Goal: Transaction & Acquisition: Purchase product/service

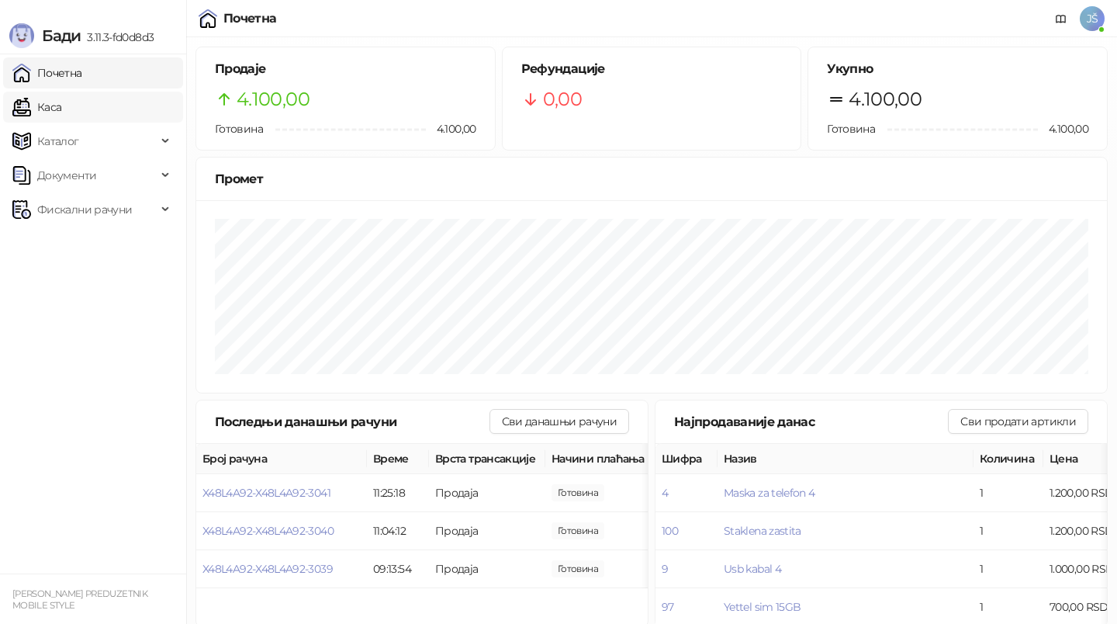
click at [61, 114] on link "Каса" at bounding box center [36, 107] width 49 height 31
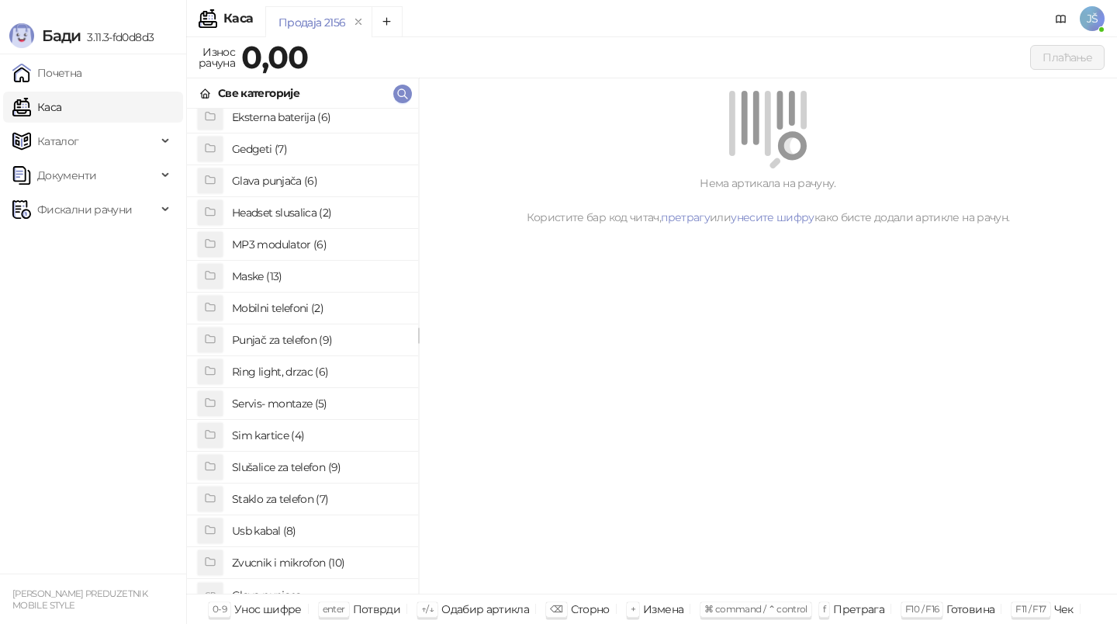
scroll to position [120, 0]
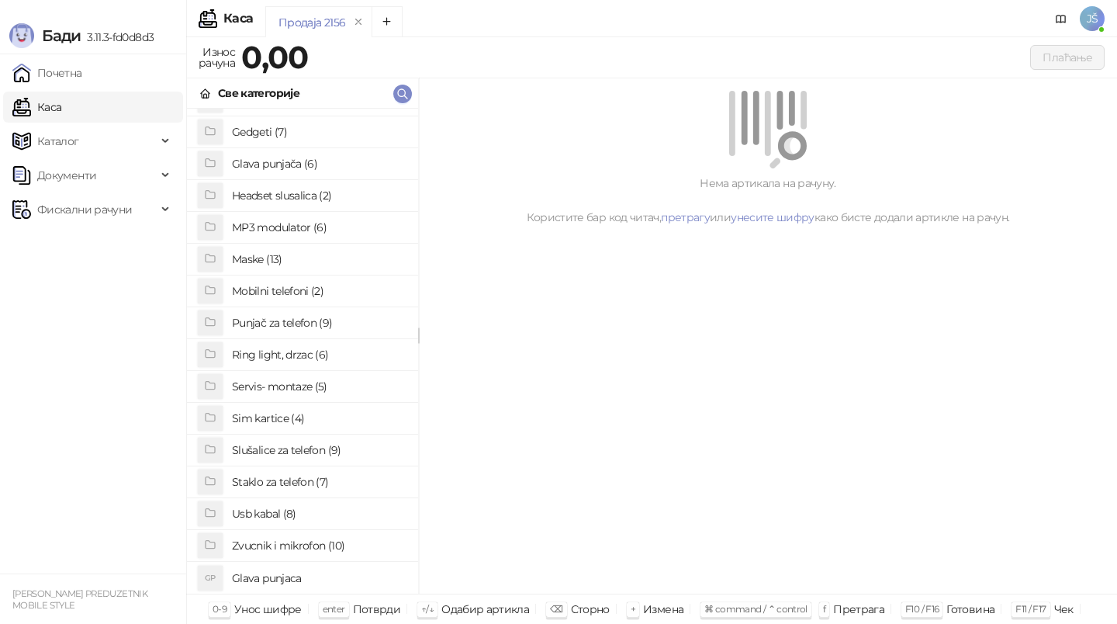
click at [279, 490] on h4 "Staklo za telefon (7)" at bounding box center [319, 481] width 174 height 25
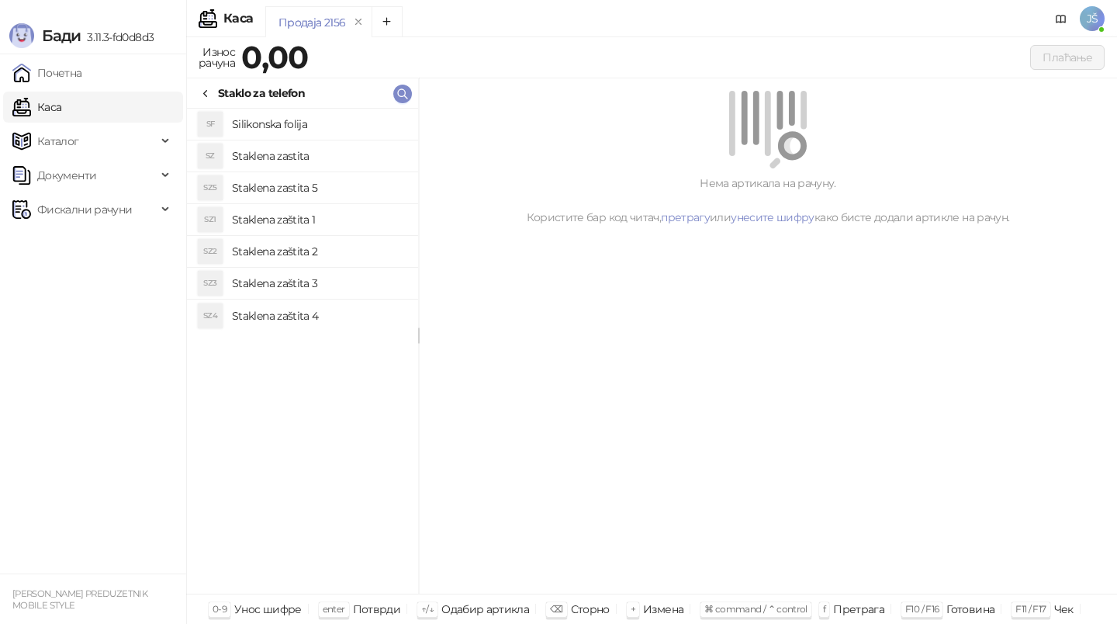
click at [298, 150] on h4 "Staklena zastita" at bounding box center [319, 156] width 174 height 25
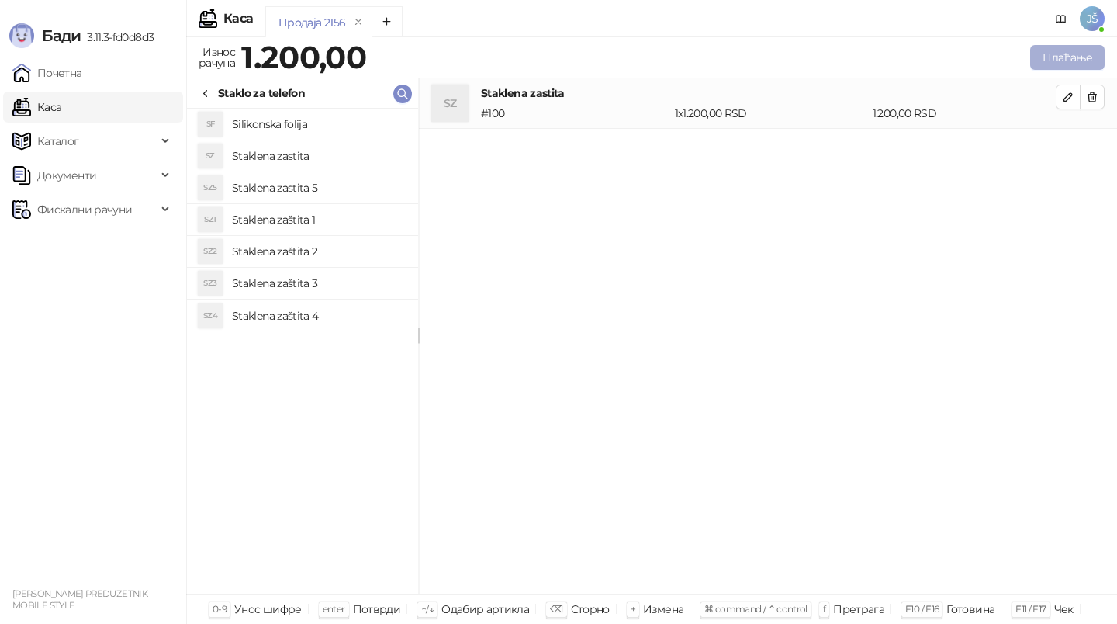
click at [1095, 53] on button "Плаћање" at bounding box center [1068, 57] width 74 height 25
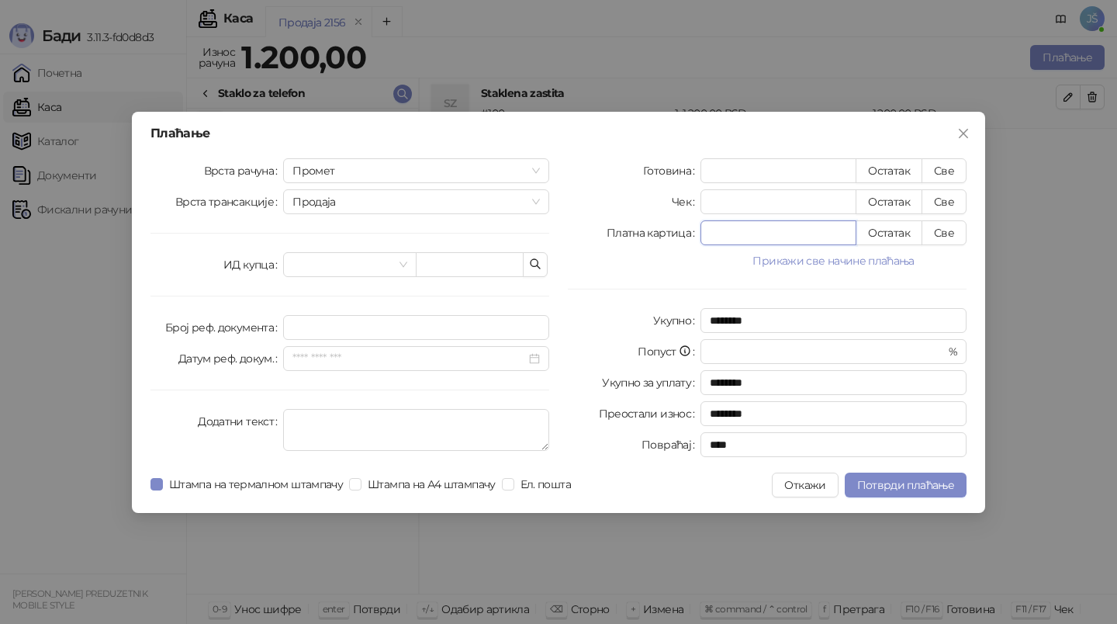
click at [822, 237] on input "*" at bounding box center [779, 232] width 154 height 23
click at [946, 241] on button "Све" at bounding box center [944, 232] width 45 height 25
type input "****"
click at [858, 501] on div "Плаћање Врста рачуна Промет Врста трансакције Продаја ИД купца Број реф. докуме…" at bounding box center [559, 312] width 854 height 401
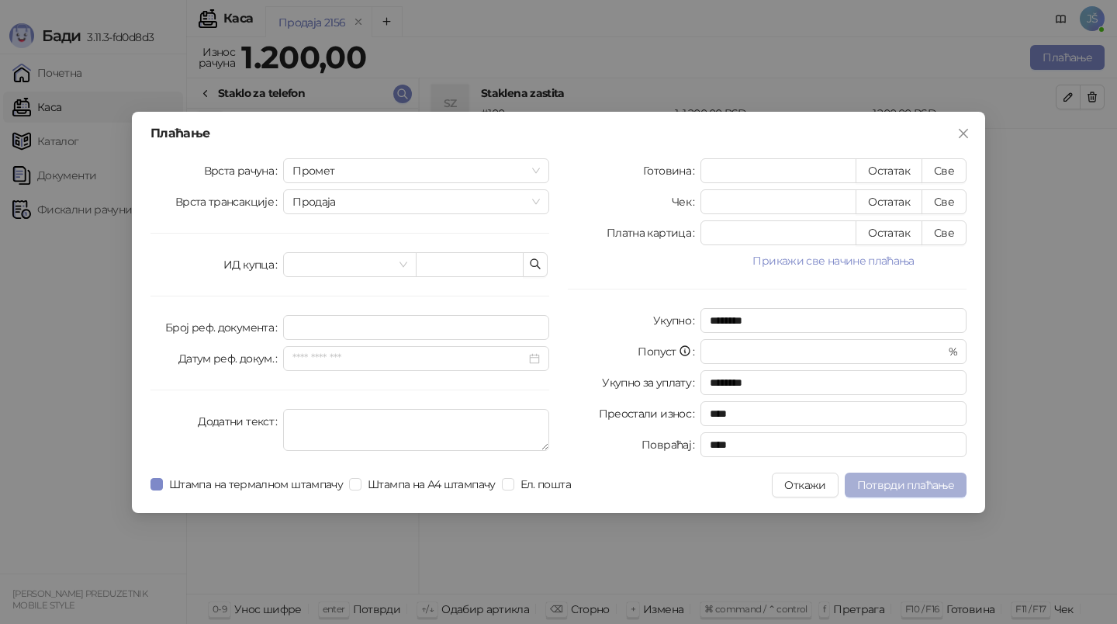
click at [861, 480] on span "Потврди плаћање" at bounding box center [906, 485] width 97 height 14
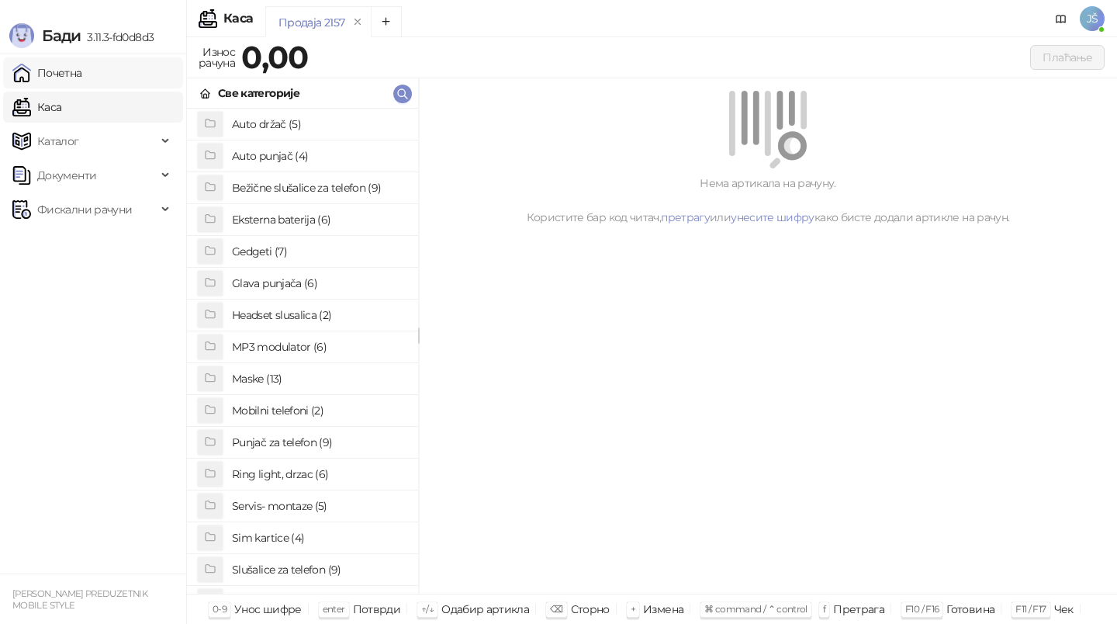
click at [50, 76] on link "Почетна" at bounding box center [47, 72] width 70 height 31
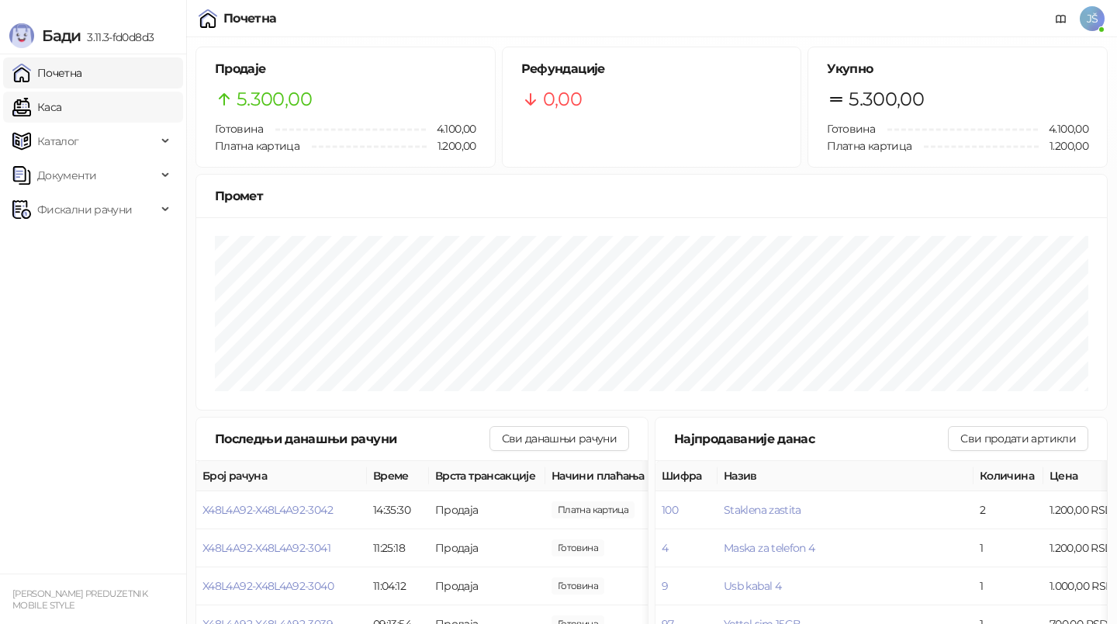
click at [61, 111] on link "Каса" at bounding box center [36, 107] width 49 height 31
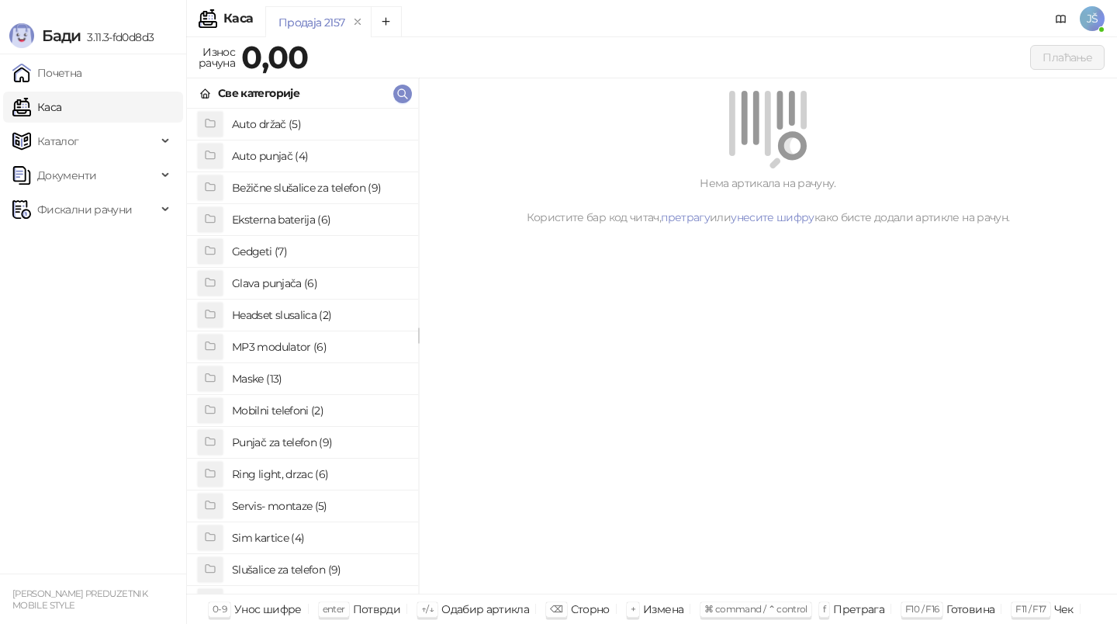
click at [355, 366] on h4 "Maske (13)" at bounding box center [319, 378] width 174 height 25
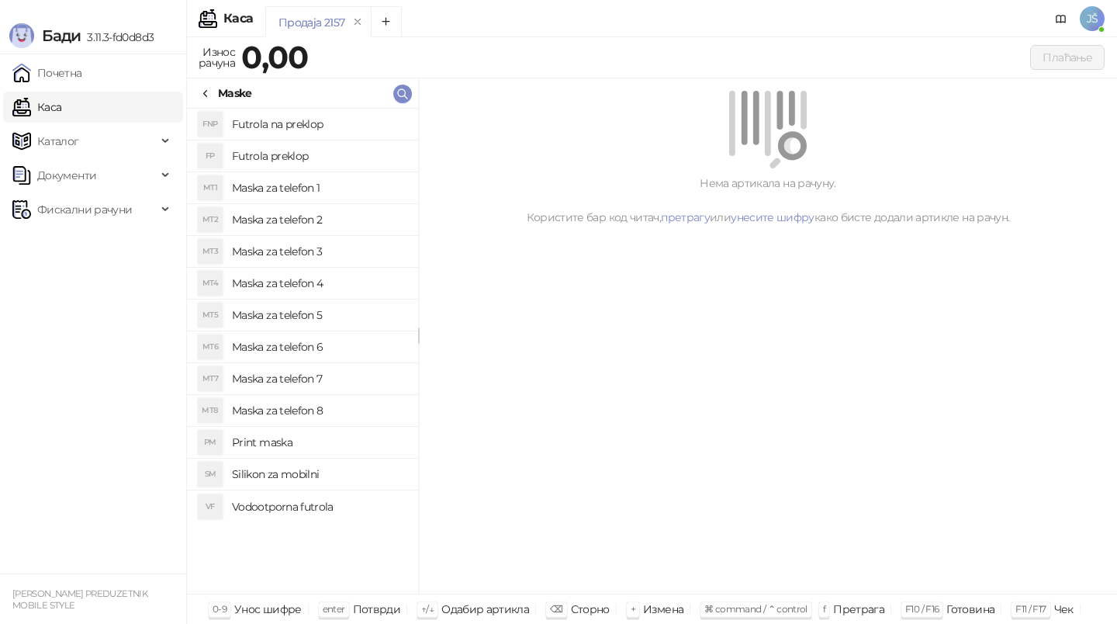
click at [360, 218] on h4 "Maska za telefon 2" at bounding box center [319, 219] width 174 height 25
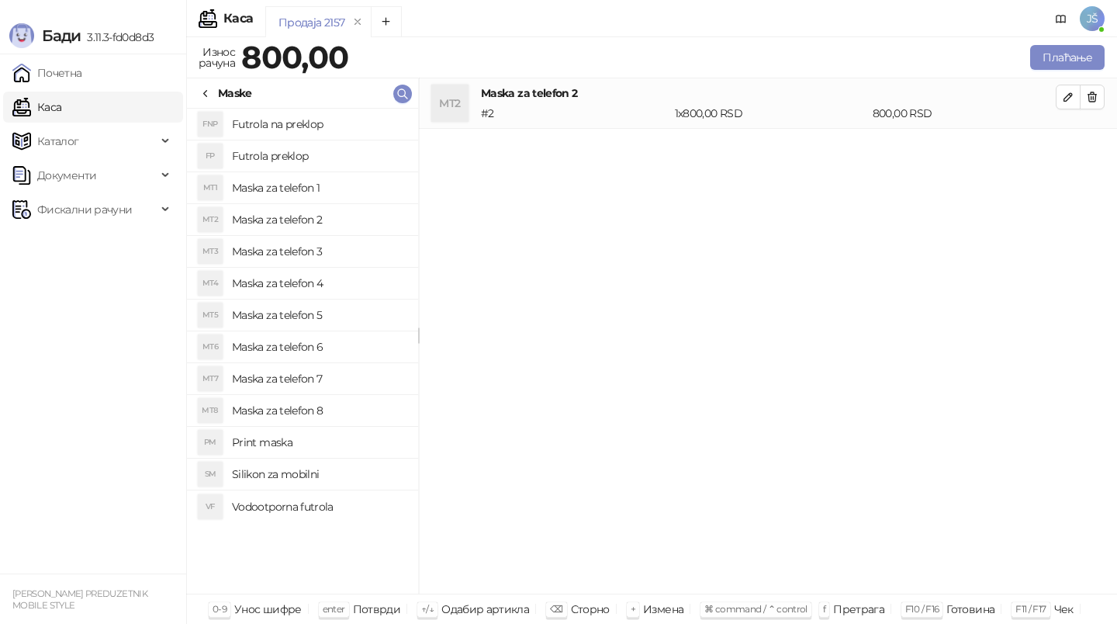
click at [243, 88] on div "Maske" at bounding box center [235, 93] width 34 height 17
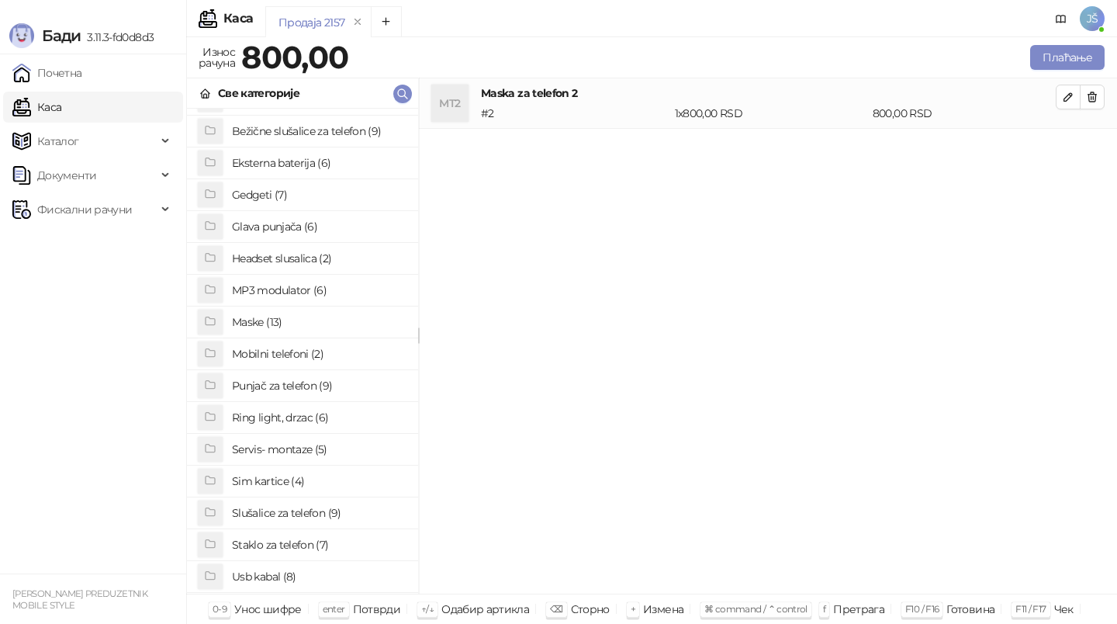
scroll to position [71, 0]
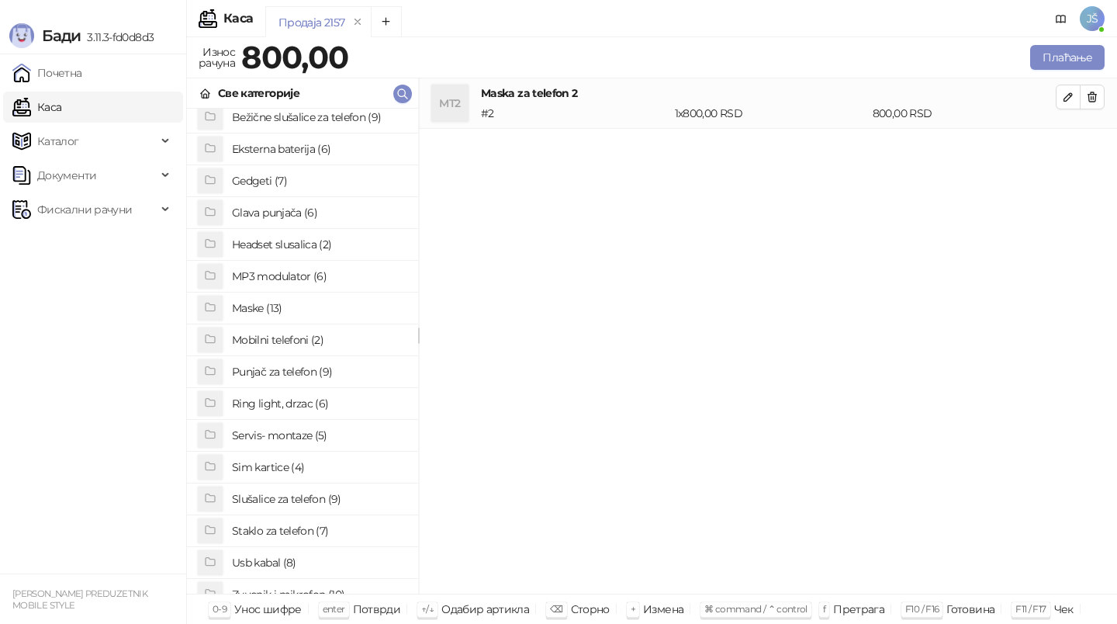
click at [287, 523] on h4 "Staklo za telefon (7)" at bounding box center [319, 530] width 174 height 25
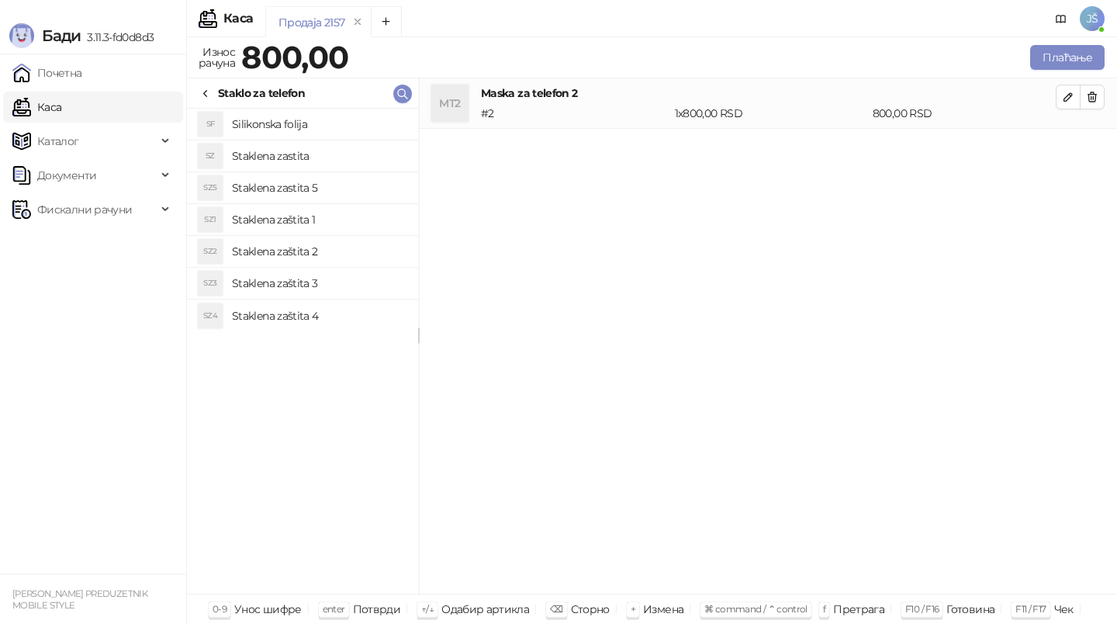
click at [344, 204] on li "SZ1 Staklena zaštita 1" at bounding box center [302, 220] width 231 height 32
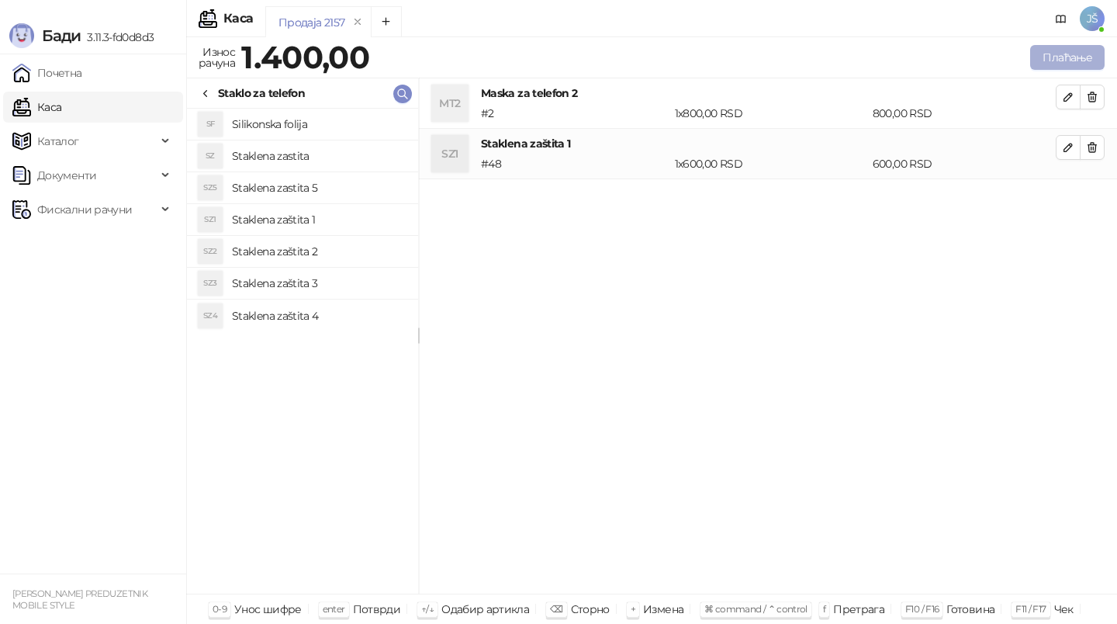
click at [1076, 54] on button "Плаћање" at bounding box center [1068, 57] width 74 height 25
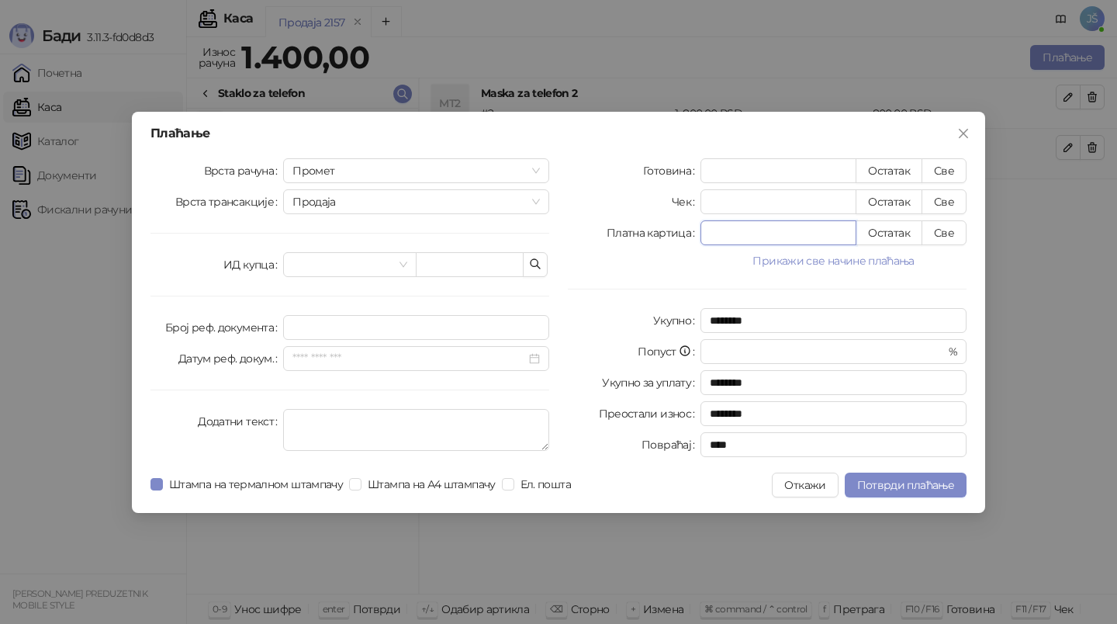
click at [780, 236] on input "*" at bounding box center [779, 232] width 154 height 23
click at [942, 233] on button "Све" at bounding box center [944, 232] width 45 height 25
type input "****"
click at [868, 490] on span "Потврди плаћање" at bounding box center [906, 485] width 97 height 14
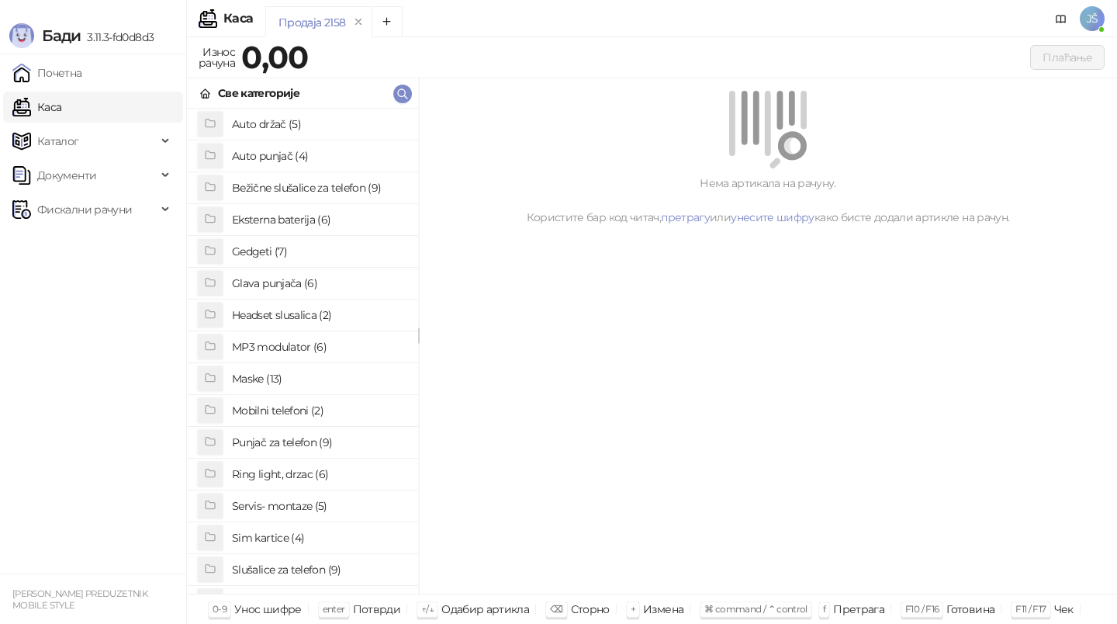
click at [293, 376] on h4 "Maske (13)" at bounding box center [319, 378] width 174 height 25
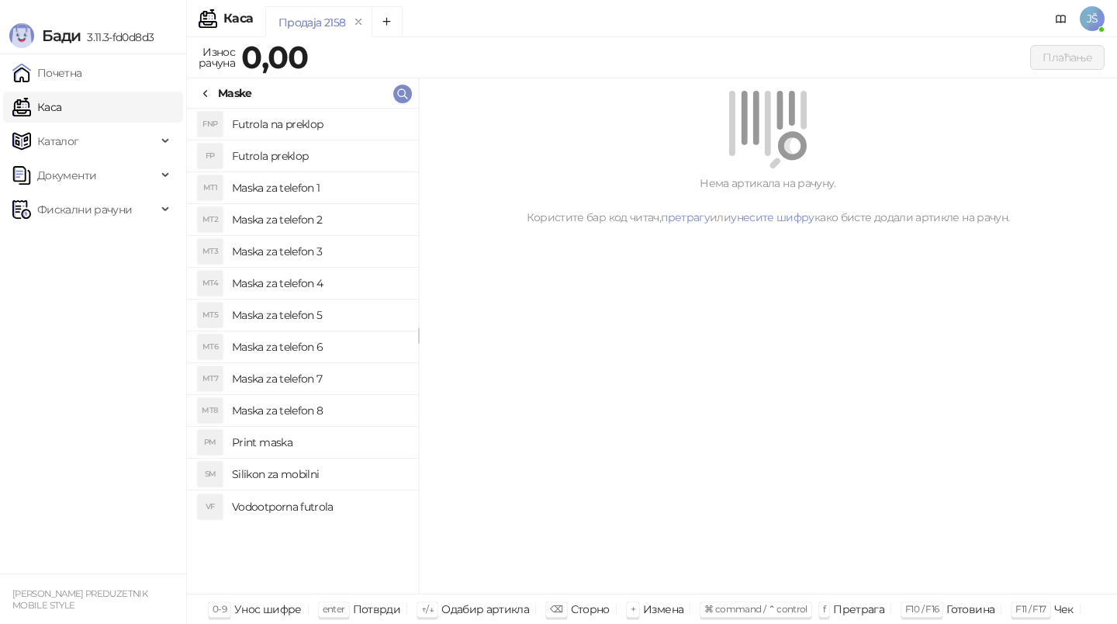
click at [369, 190] on h4 "Maska za telefon 1" at bounding box center [319, 187] width 174 height 25
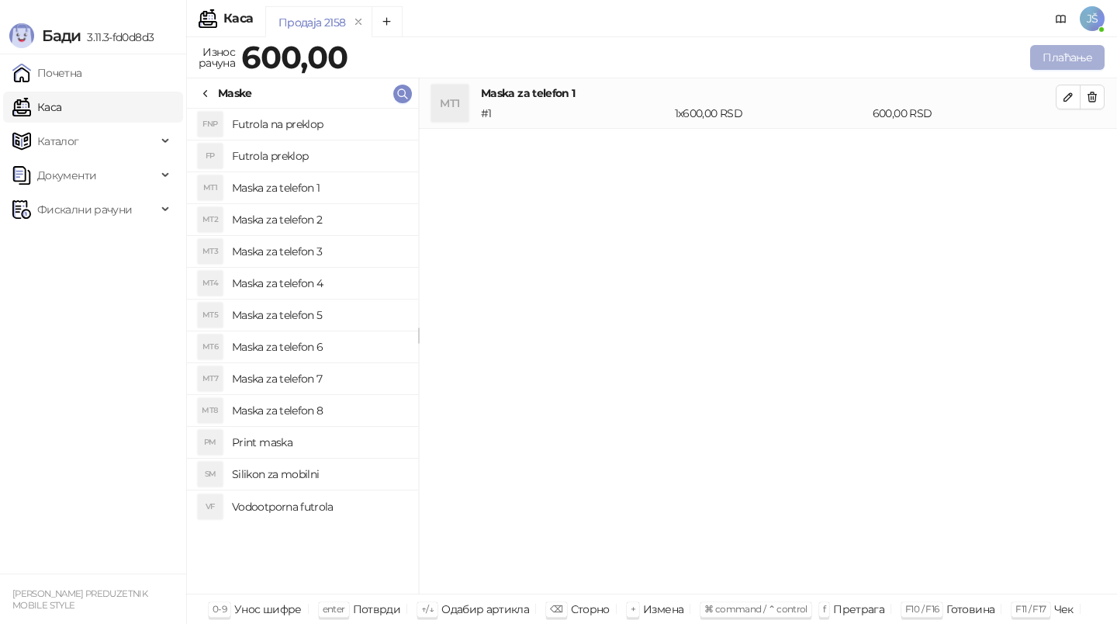
click at [1042, 61] on button "Плаћање" at bounding box center [1068, 57] width 74 height 25
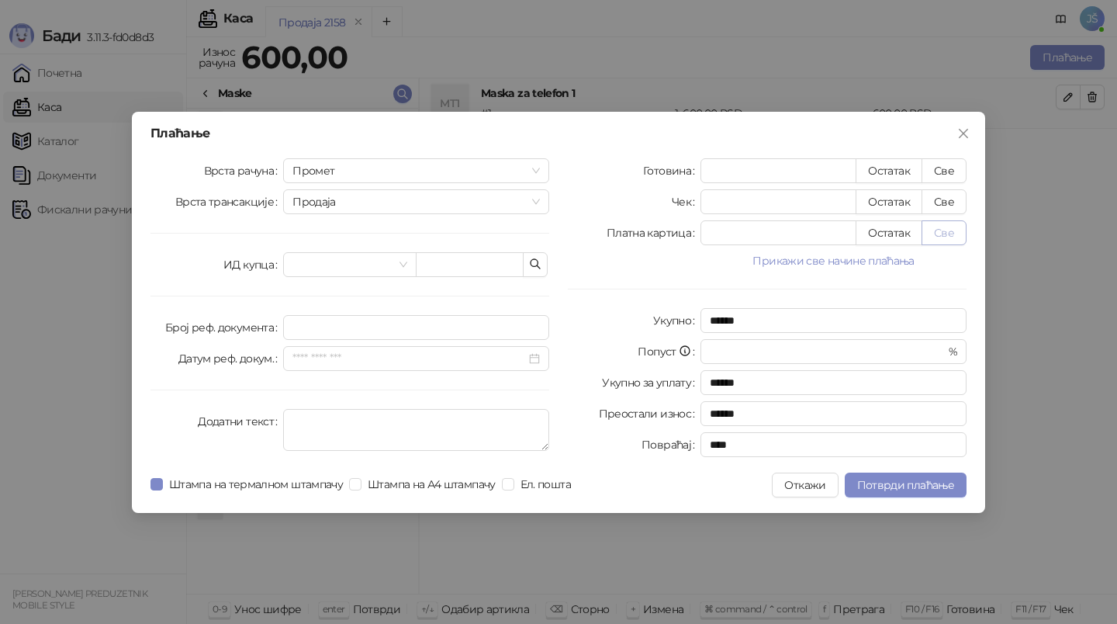
click at [950, 230] on button "Све" at bounding box center [944, 232] width 45 height 25
type input "***"
type input "****"
click at [922, 494] on button "Потврди плаћање" at bounding box center [906, 485] width 122 height 25
